Goal: Task Accomplishment & Management: Use online tool/utility

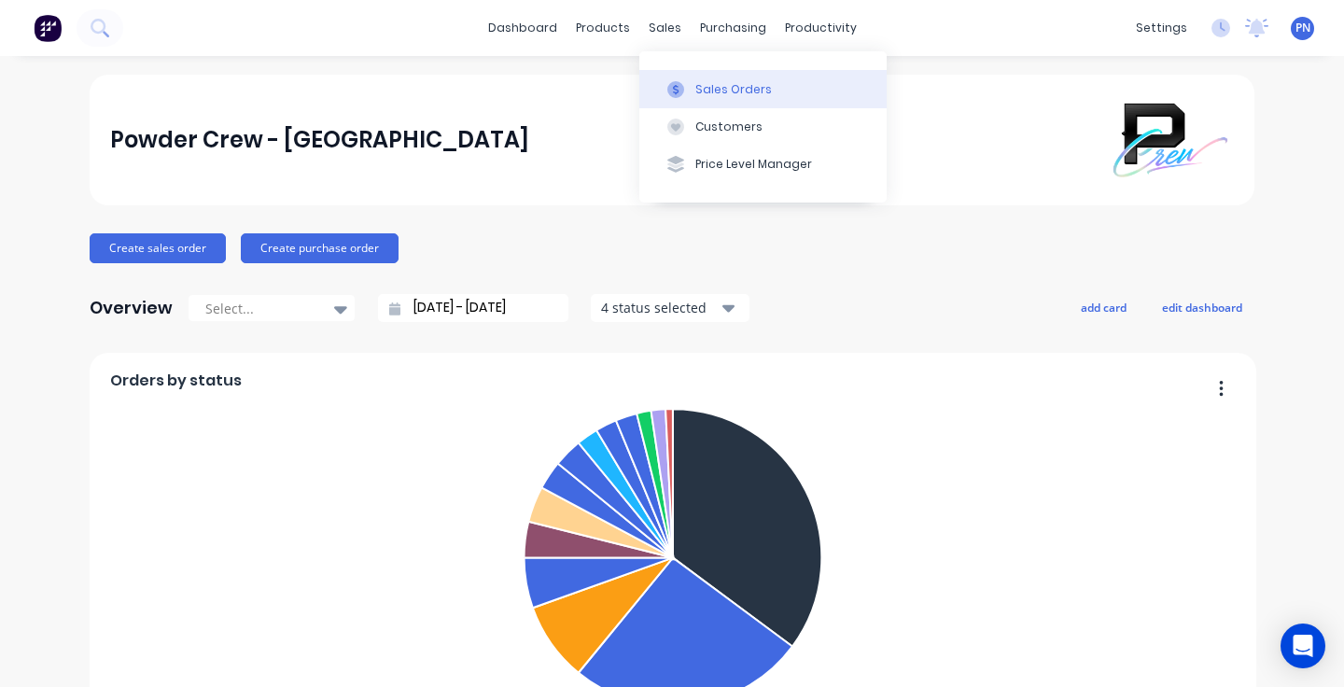
click at [723, 83] on div "Sales Orders" at bounding box center [733, 89] width 77 height 17
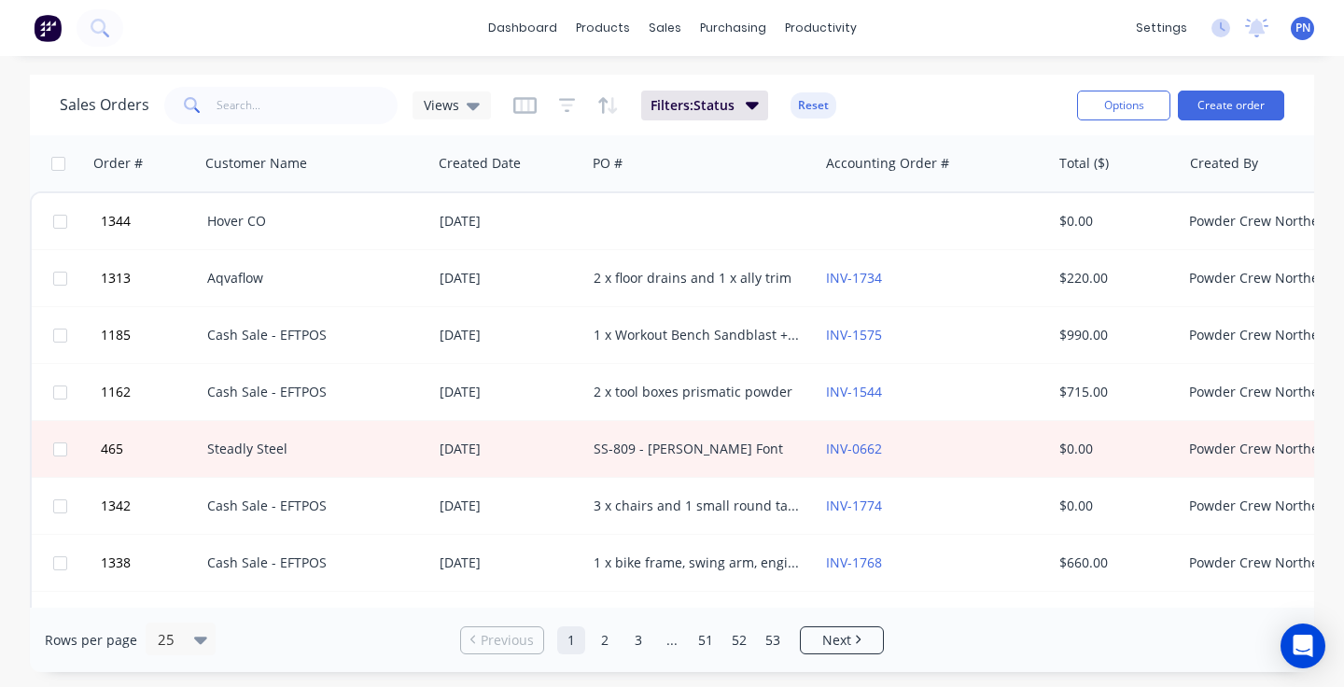
click at [730, 58] on div "dashboard products sales purchasing productivity dashboard products Product Cat…" at bounding box center [672, 343] width 1344 height 687
click at [697, 57] on div "dashboard products sales purchasing productivity dashboard products Product Cat…" at bounding box center [672, 343] width 1344 height 687
click at [696, 66] on div "dashboard products sales purchasing productivity dashboard products Product Cat…" at bounding box center [672, 343] width 1344 height 687
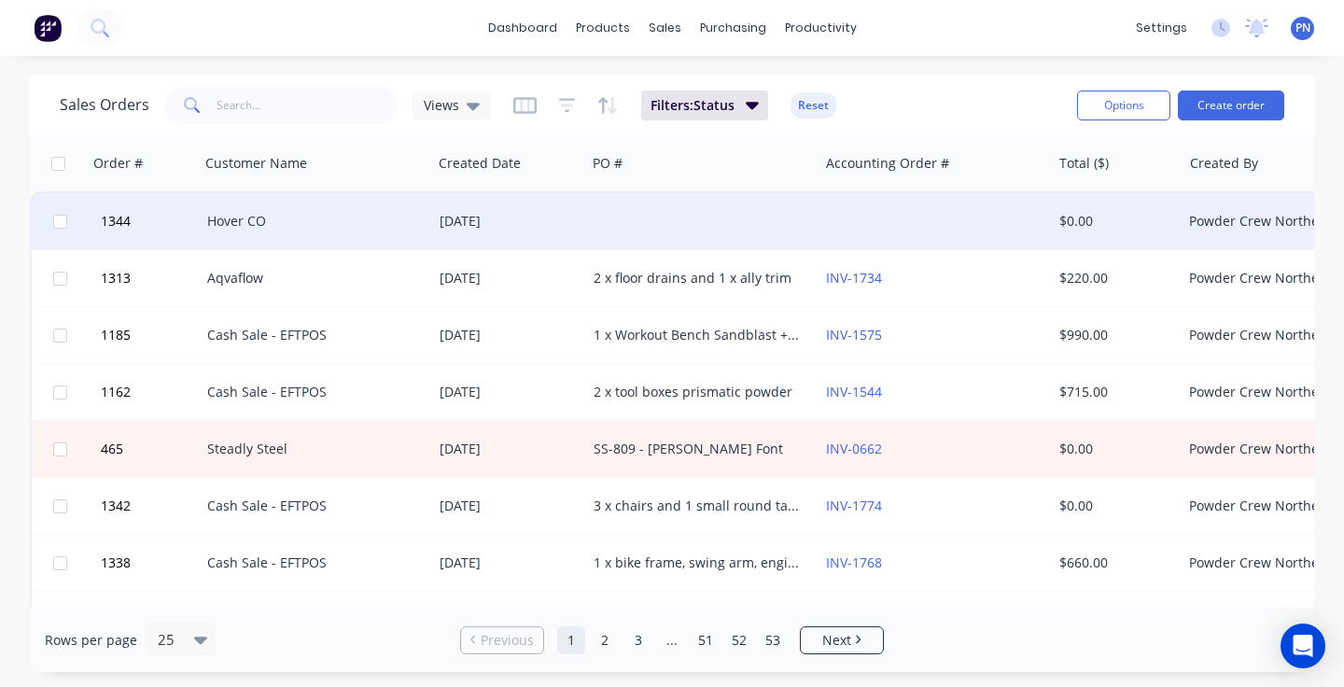
click at [666, 210] on div at bounding box center [702, 221] width 232 height 56
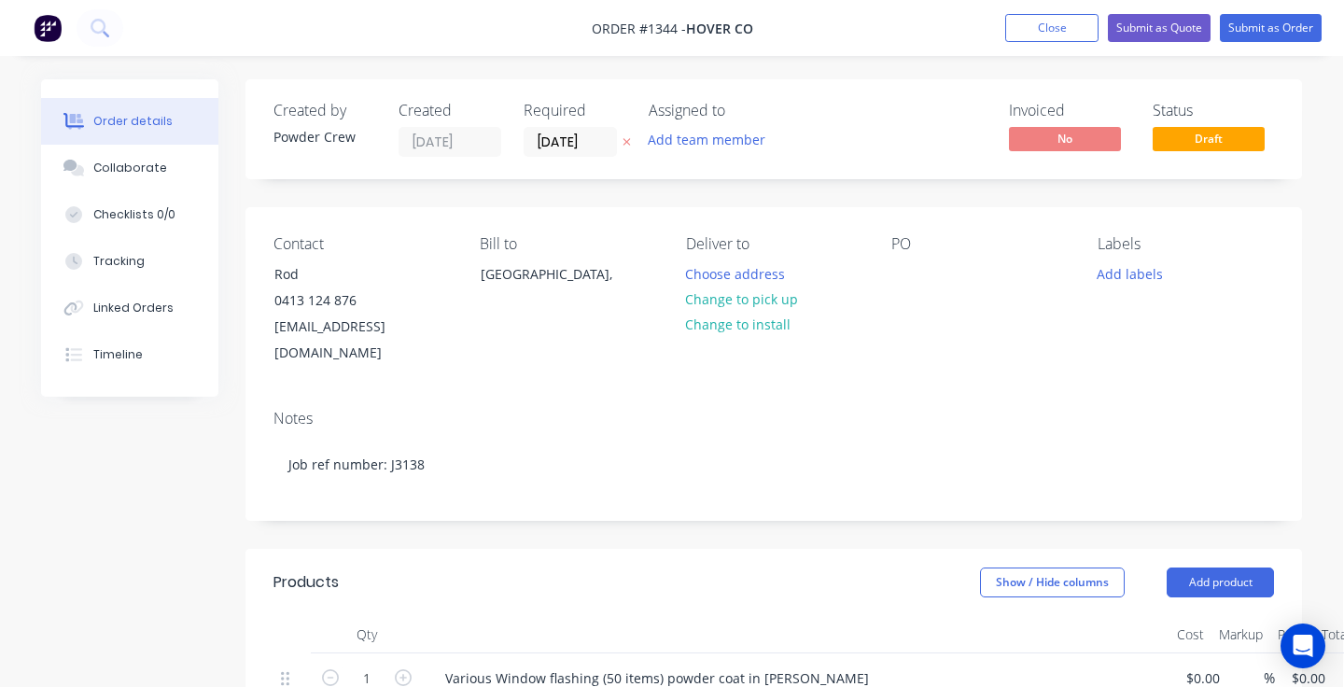
scroll to position [0, 1]
click at [1040, 29] on button "Close" at bounding box center [1051, 28] width 93 height 28
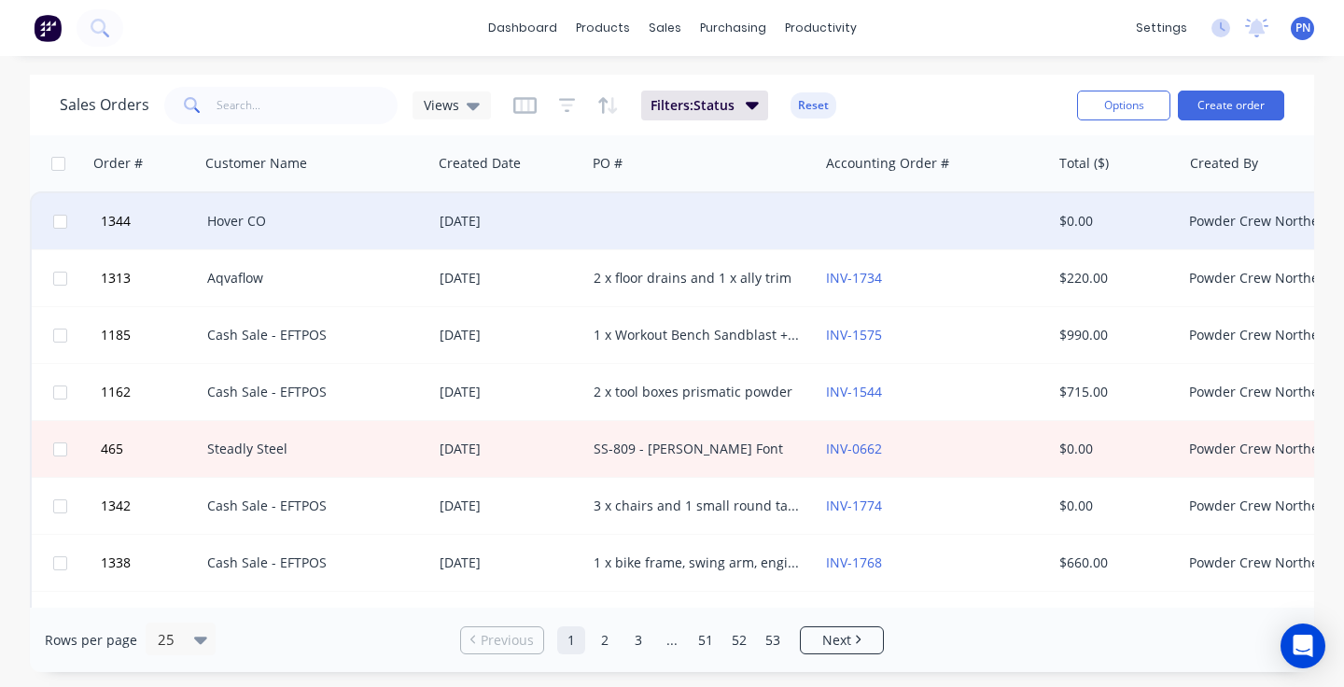
click at [670, 209] on div at bounding box center [702, 221] width 232 height 56
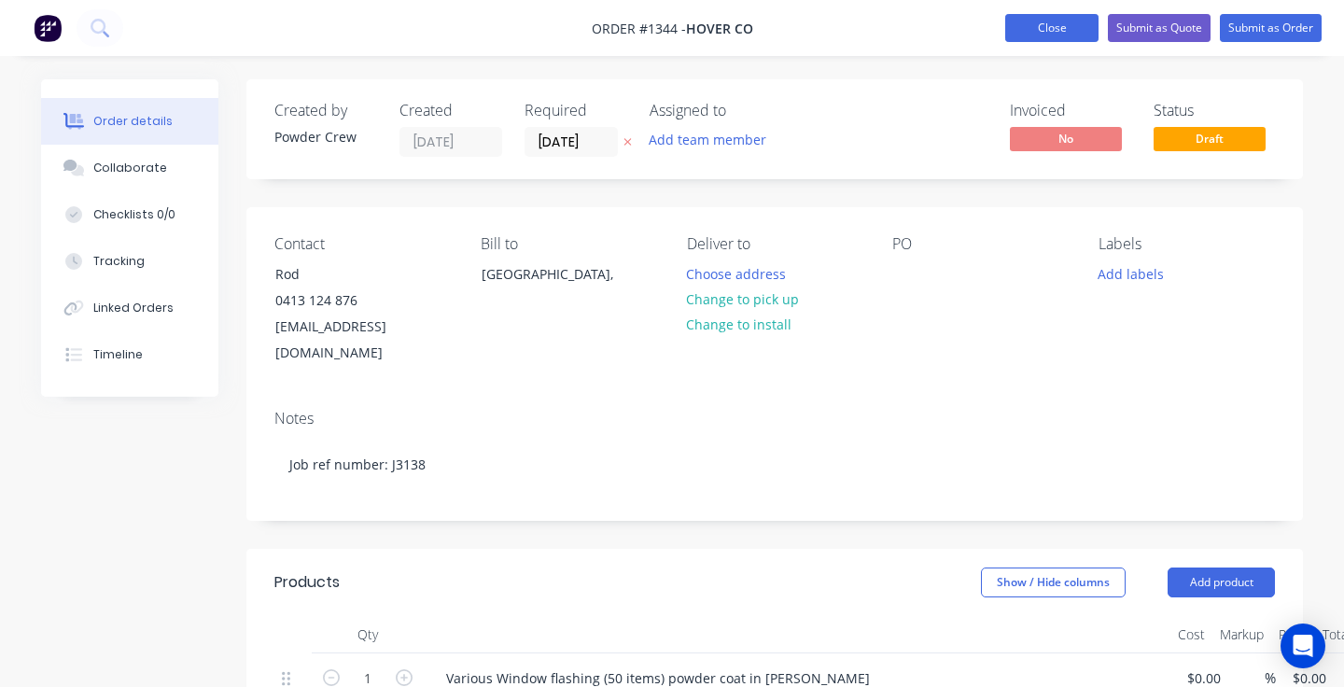
click at [1038, 25] on button "Close" at bounding box center [1051, 28] width 93 height 28
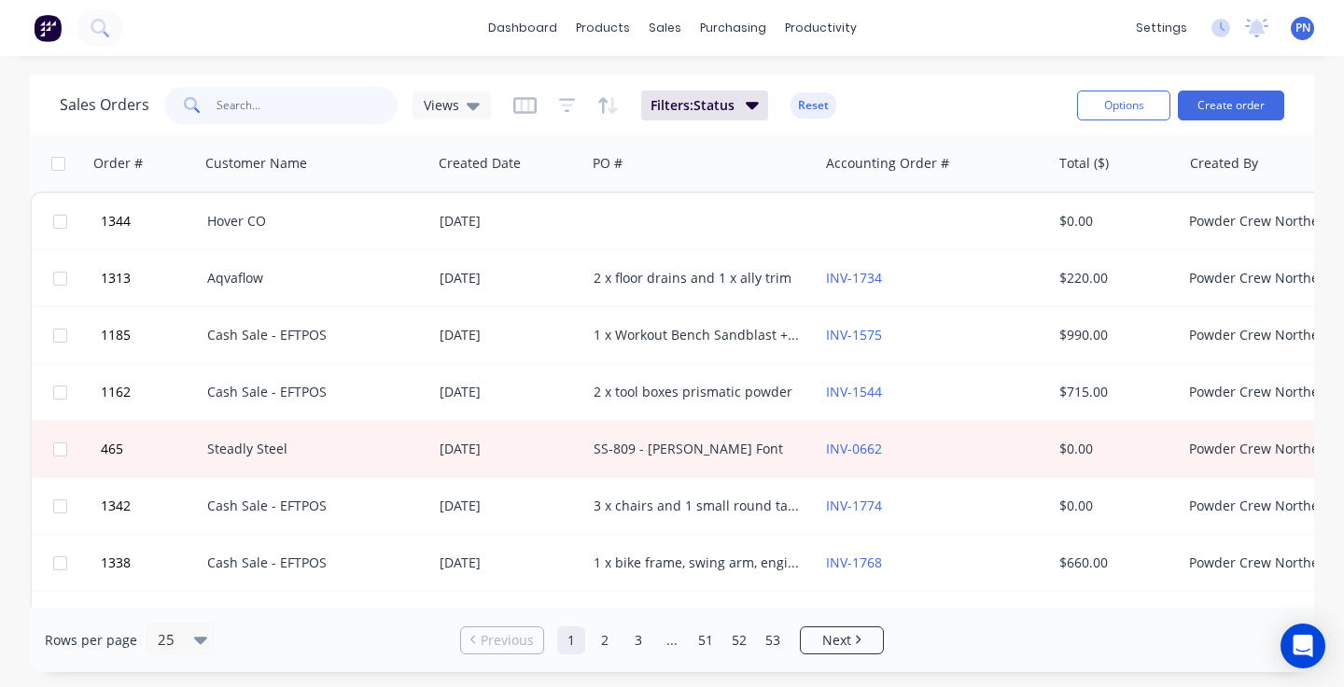
click at [335, 108] on input "text" at bounding box center [308, 105] width 182 height 37
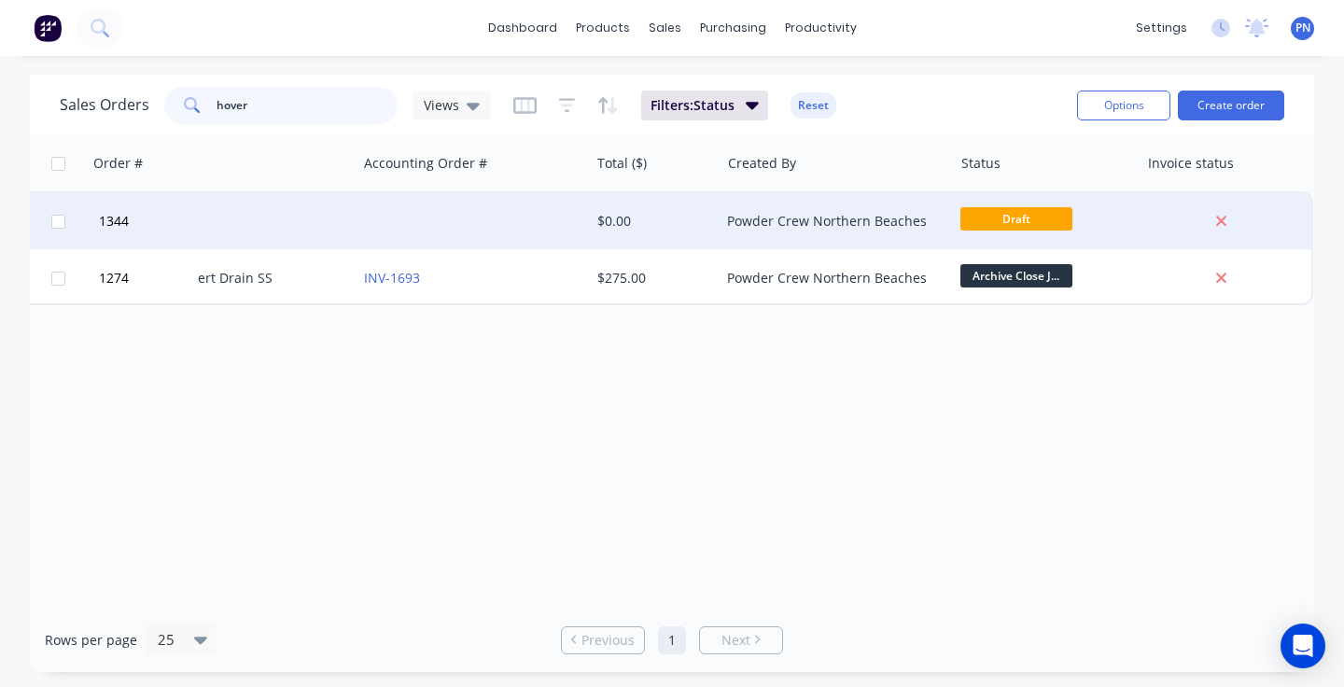
scroll to position [0, 461]
type input "hover"
click at [1285, 215] on div at bounding box center [1222, 221] width 150 height 17
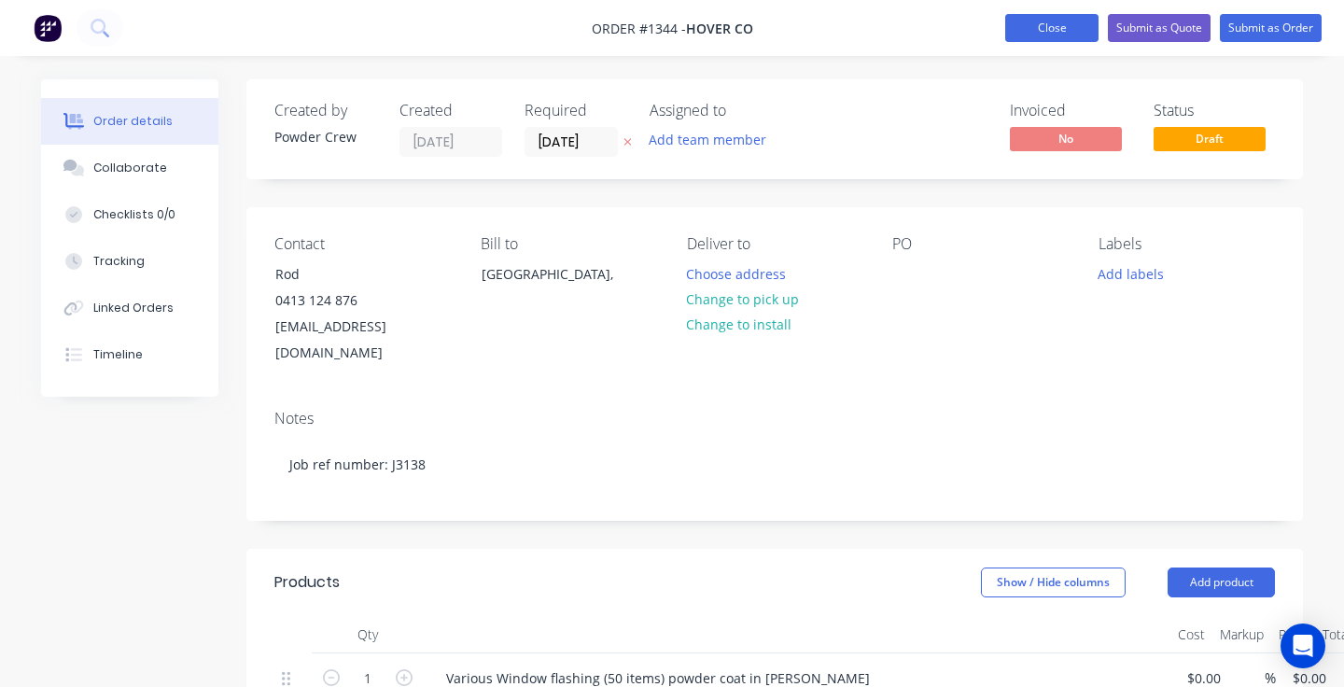
click at [1032, 24] on button "Close" at bounding box center [1051, 28] width 93 height 28
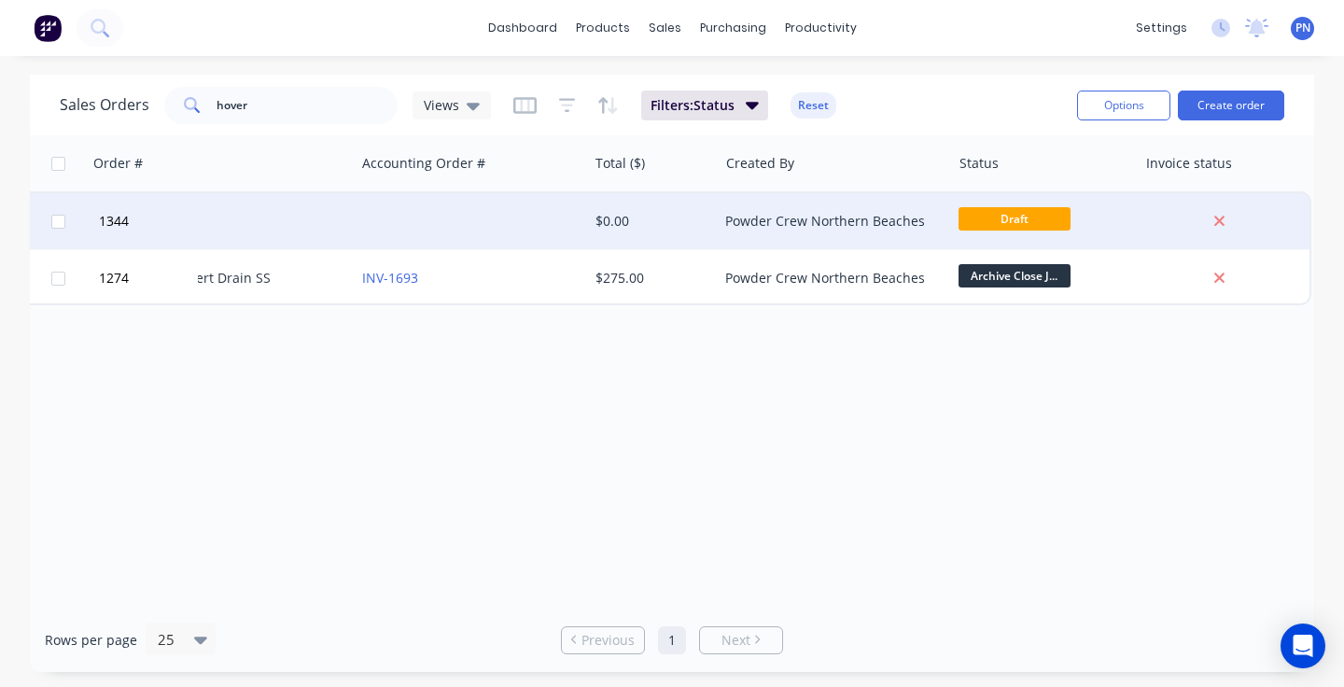
scroll to position [0, 461]
click at [1254, 220] on div "Sales Orders hover Views Filters: Status Reset Options Create order Order # Cus…" at bounding box center [672, 373] width 1284 height 597
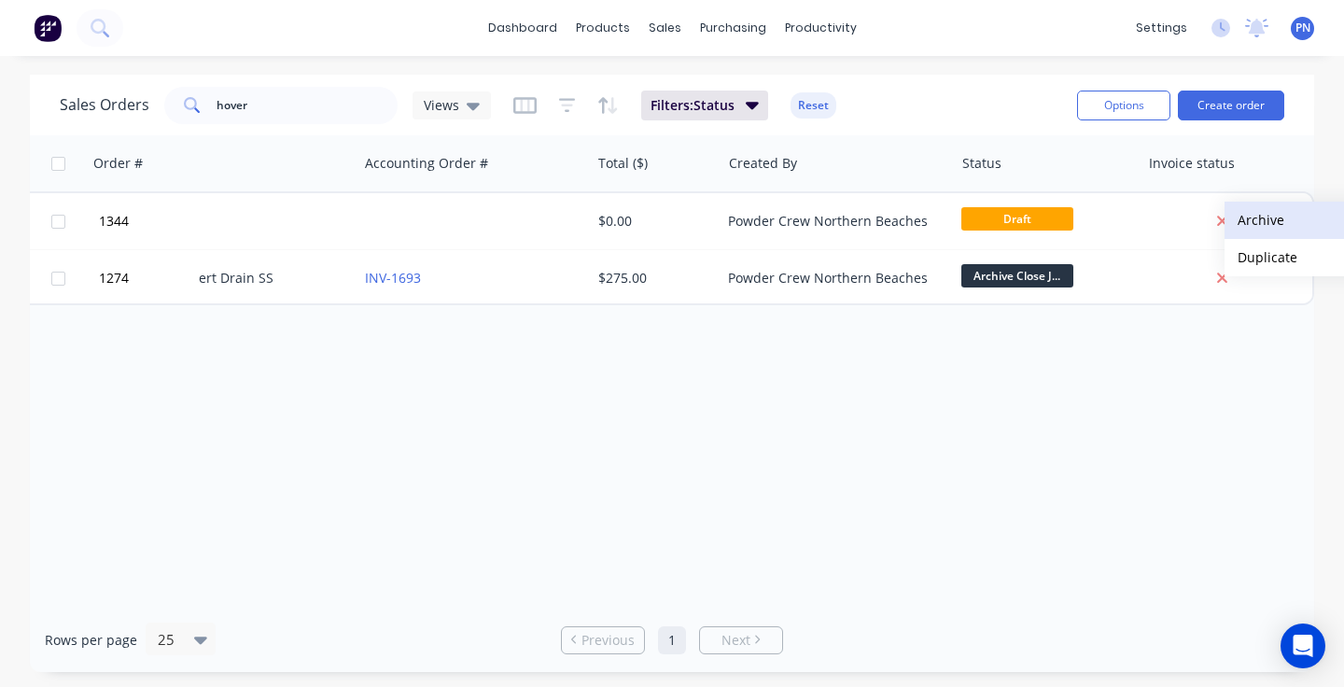
click at [1256, 219] on button "Archive" at bounding box center [1318, 220] width 187 height 37
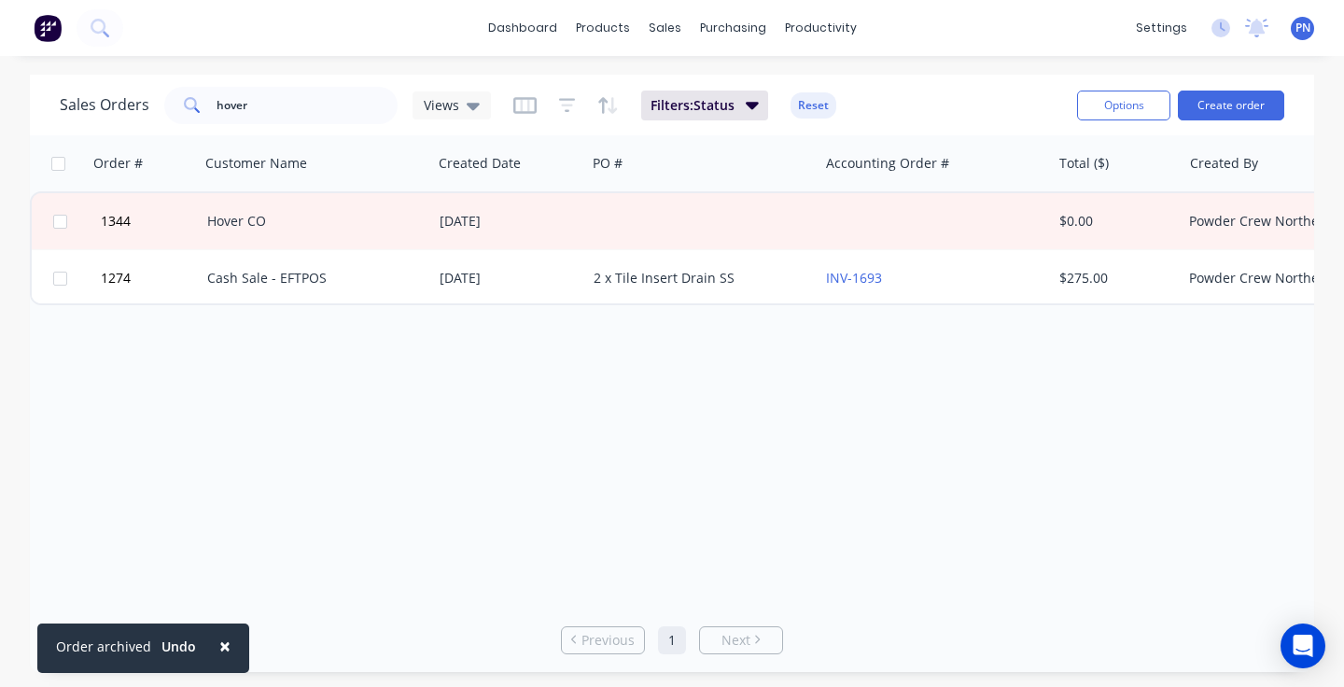
scroll to position [0, 0]
click at [268, 106] on input "hover" at bounding box center [308, 105] width 182 height 37
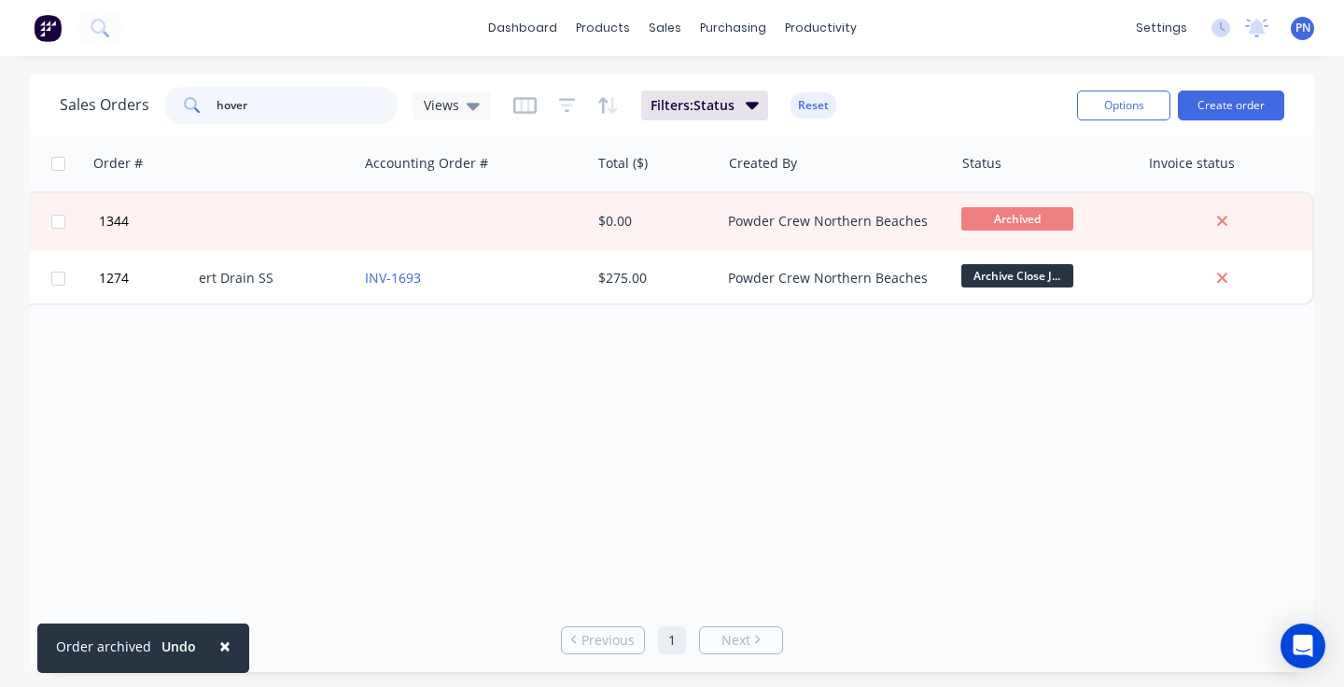
scroll to position [0, 458]
click at [1295, 30] on span "PN" at bounding box center [1302, 28] width 15 height 17
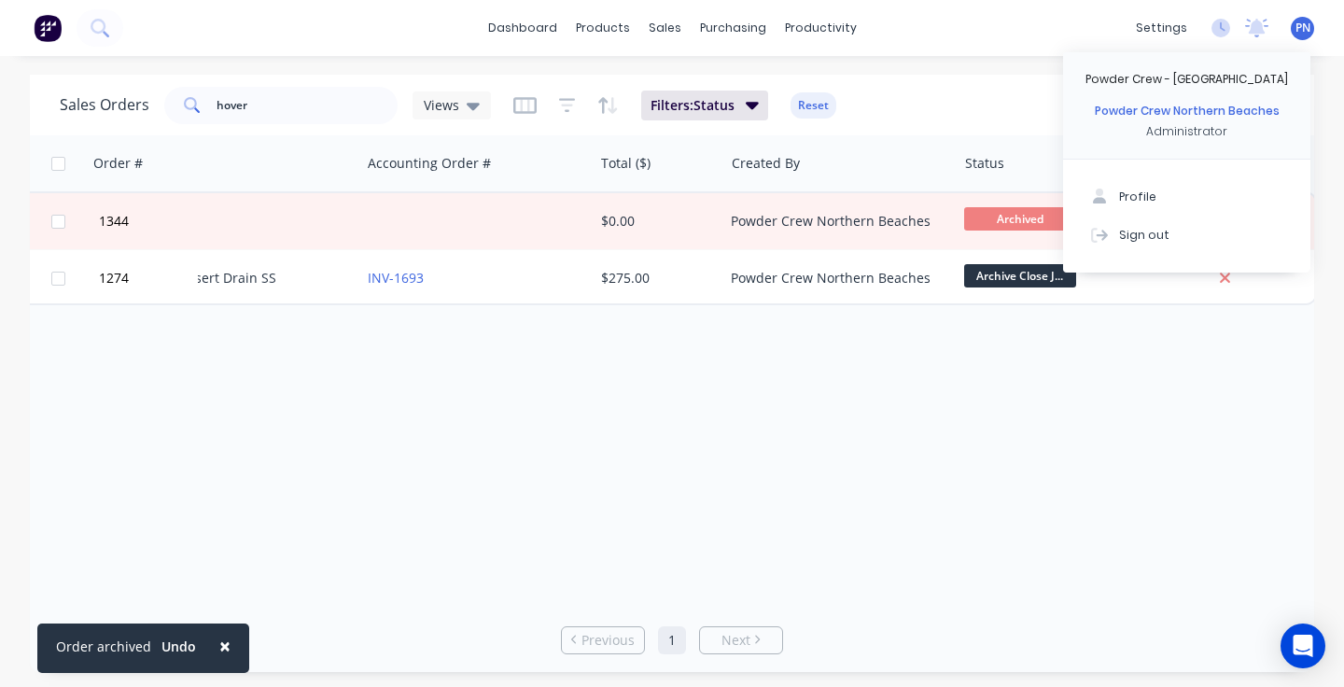
click at [1121, 440] on div "Order # Customer Name Created Date PO # Accounting Order # Total ($) Created By…" at bounding box center [672, 371] width 1284 height 472
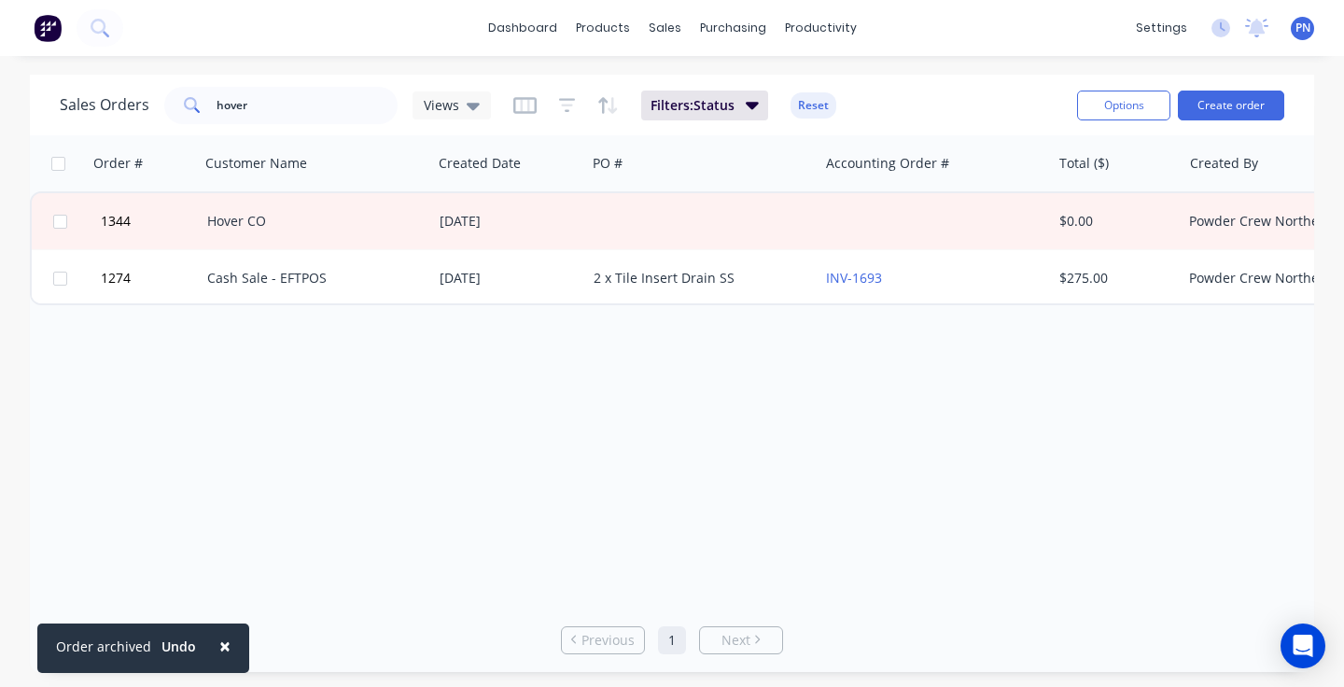
scroll to position [0, 0]
click at [300, 110] on input "hover" at bounding box center [308, 105] width 182 height 37
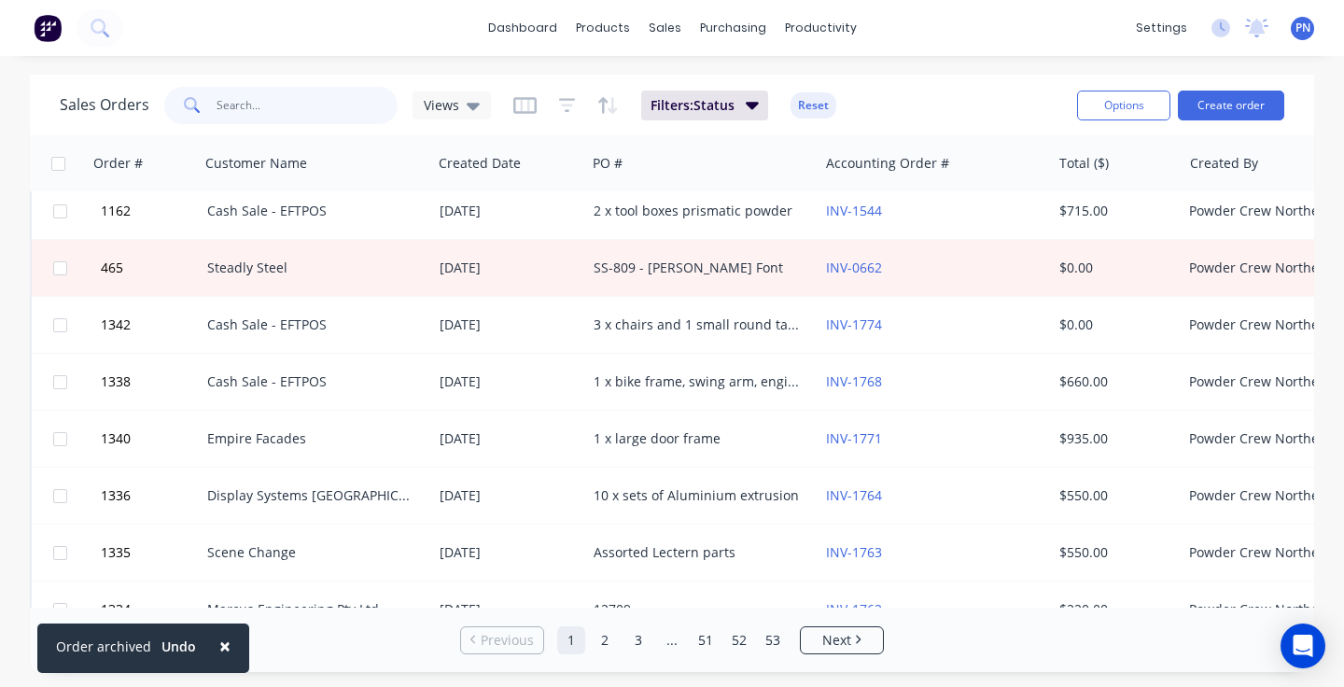
scroll to position [179, 0]
click at [301, 110] on input "text" at bounding box center [308, 105] width 182 height 37
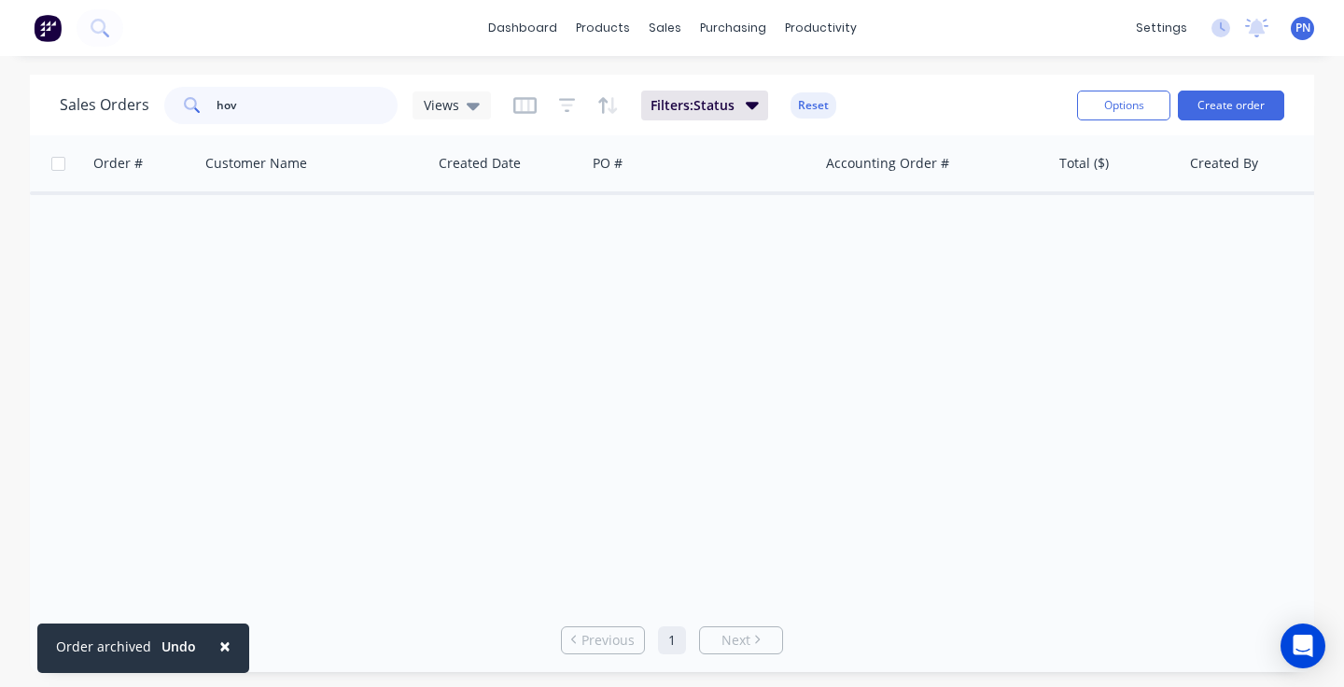
scroll to position [0, 0]
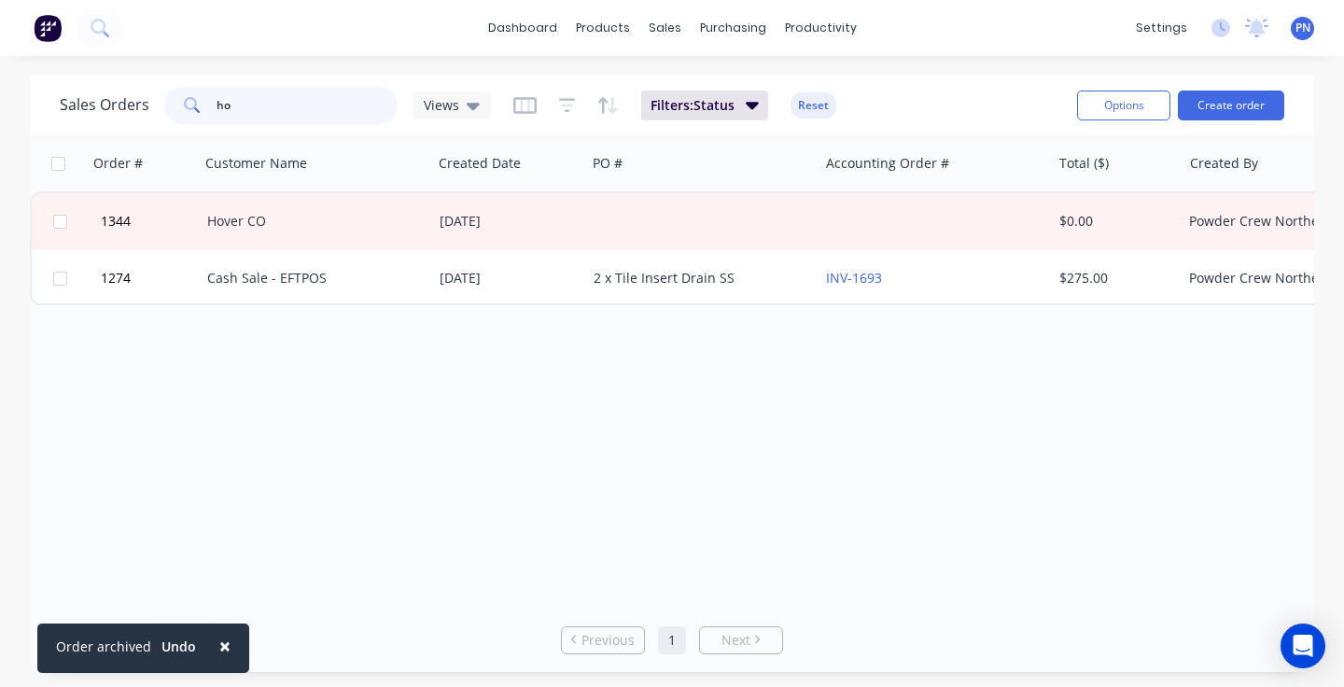
type input "h"
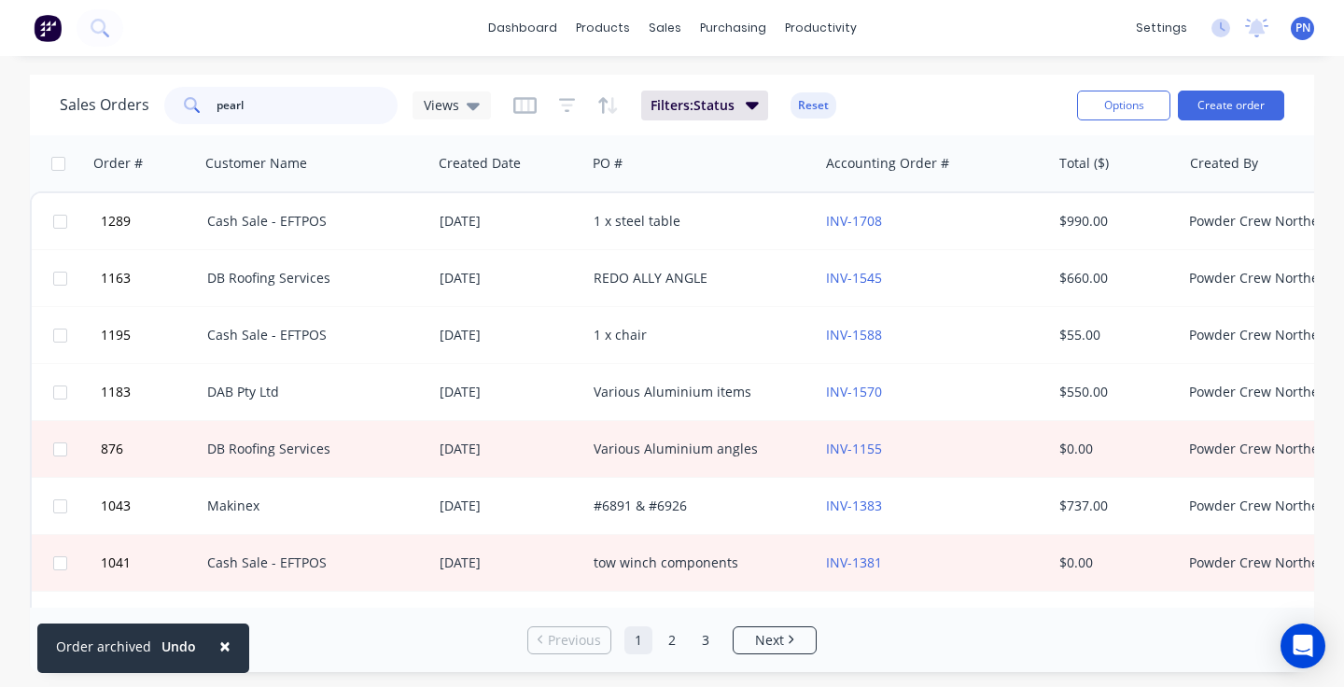
click at [356, 87] on input "pearl" at bounding box center [308, 105] width 182 height 37
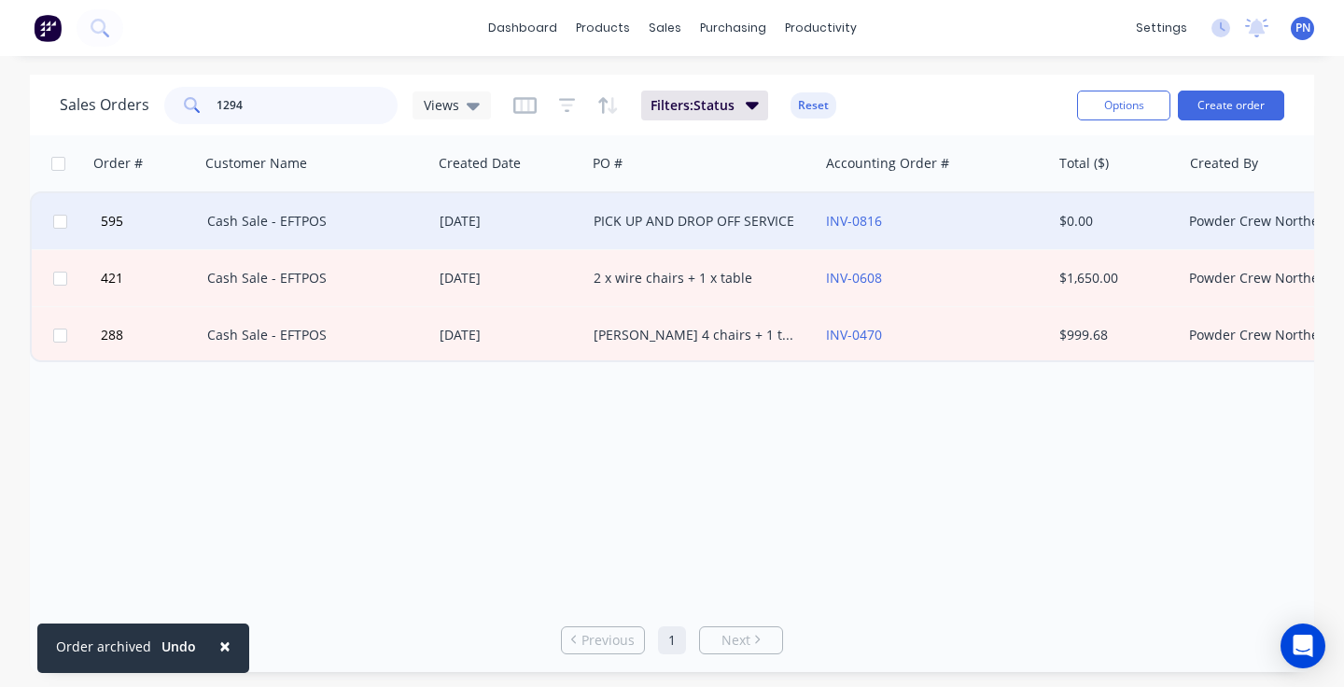
type input "1294"
click at [384, 224] on div "Cash Sale - EFTPOS" at bounding box center [310, 221] width 207 height 19
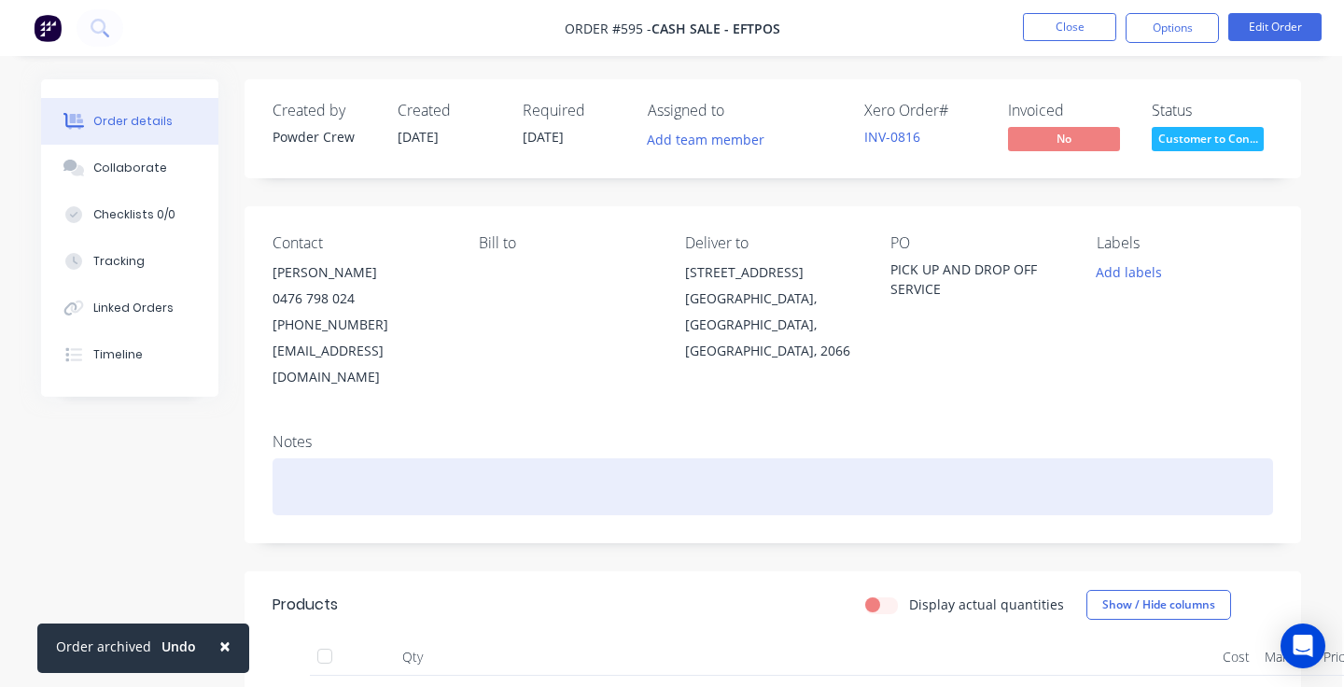
scroll to position [0, 2]
